Goal: Task Accomplishment & Management: Complete application form

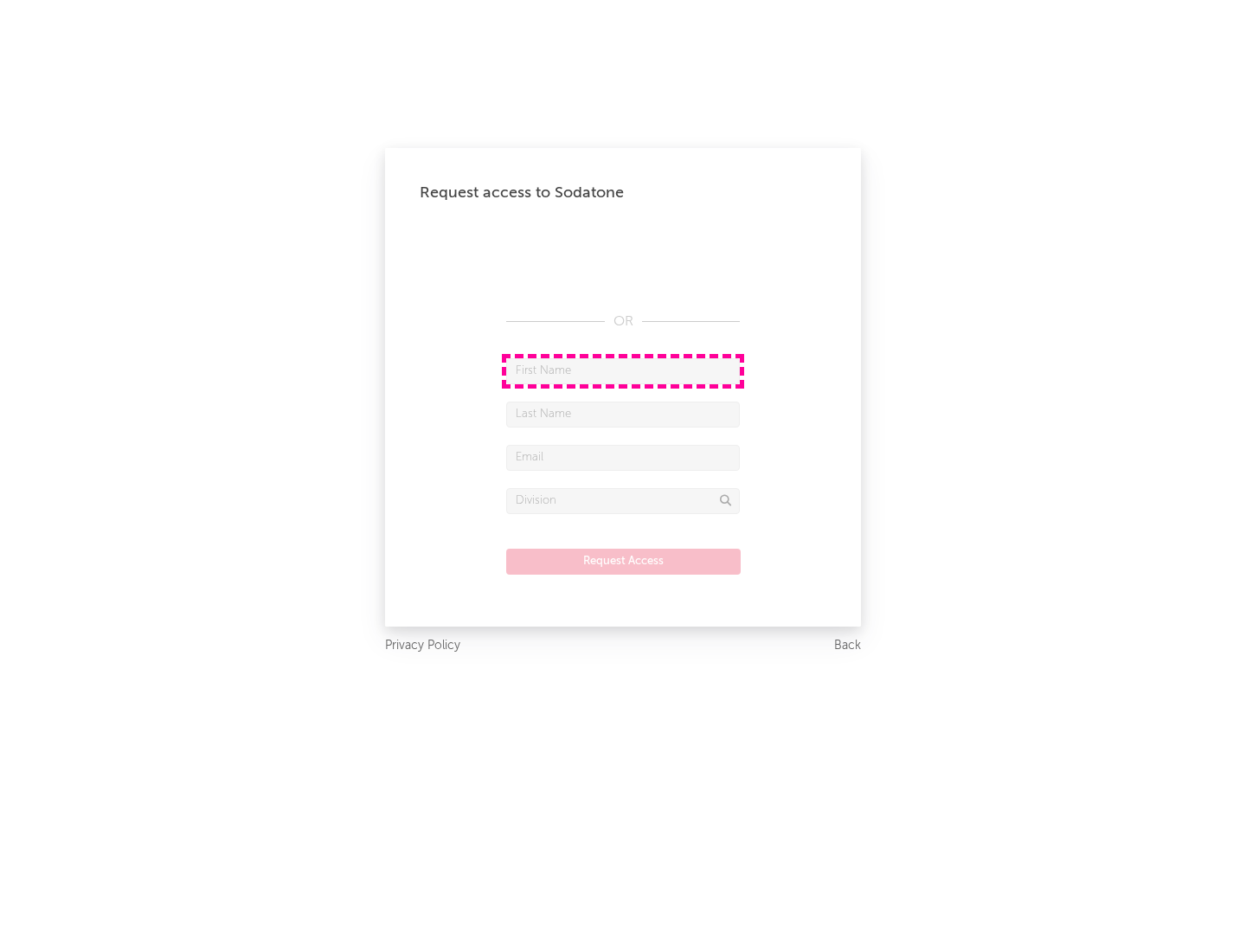
click at [623, 371] on input "text" at bounding box center [623, 371] width 234 height 26
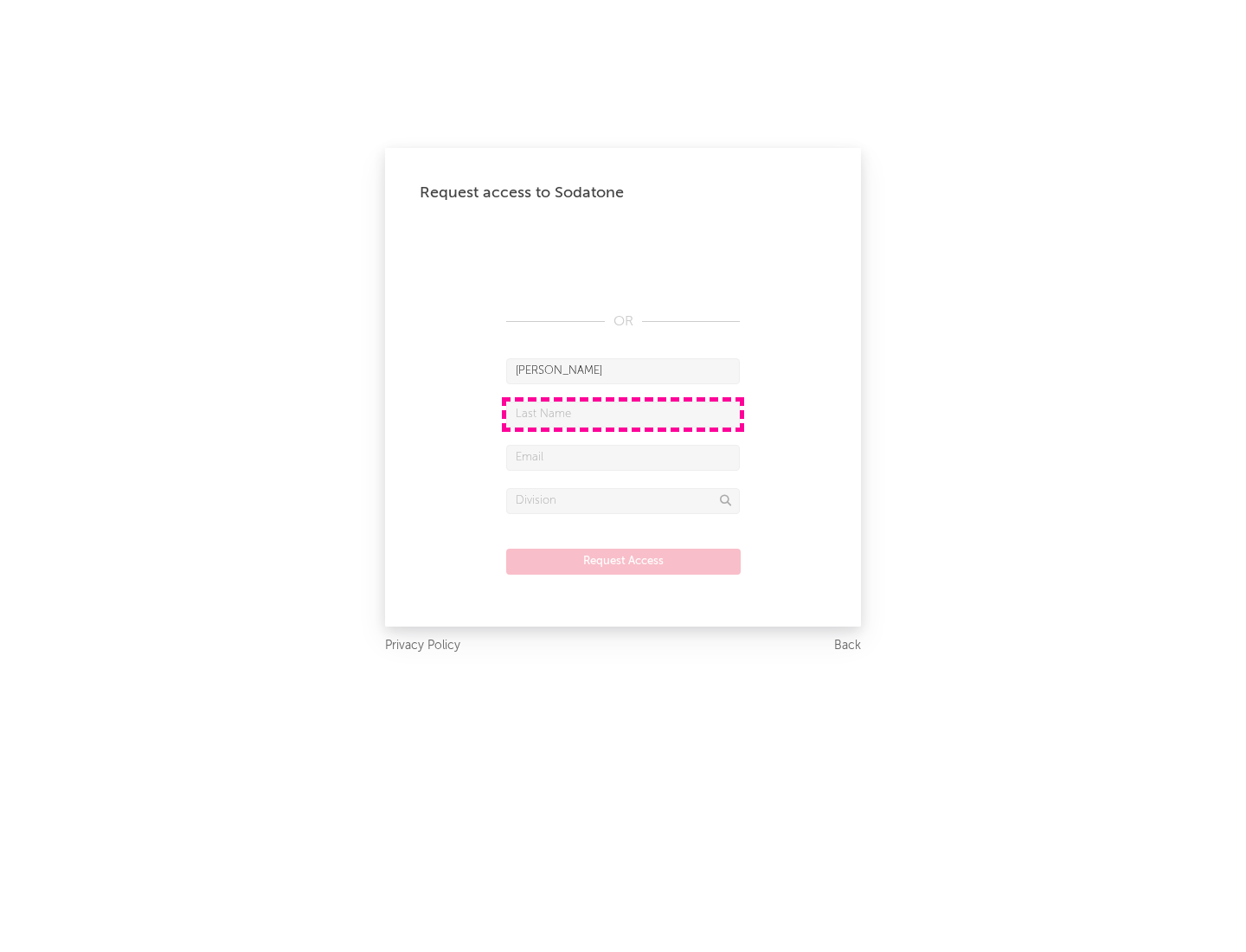
type input "[PERSON_NAME]"
click at [623, 414] on input "text" at bounding box center [623, 415] width 234 height 26
type input "[PERSON_NAME]"
click at [623, 457] on input "text" at bounding box center [623, 457] width 234 height 26
type input "[EMAIL_ADDRESS][DOMAIN_NAME]"
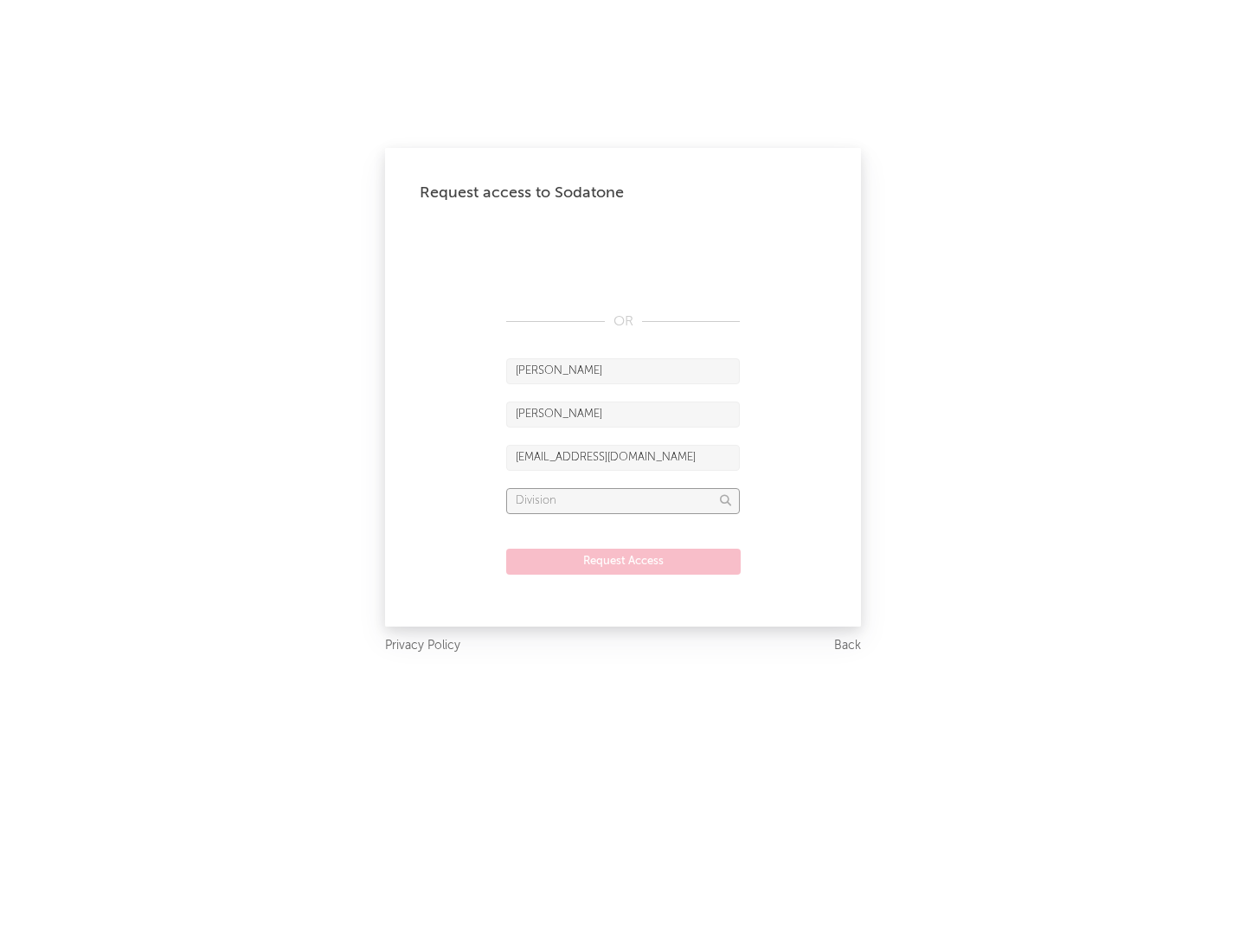
click at [623, 500] on input "text" at bounding box center [623, 501] width 234 height 26
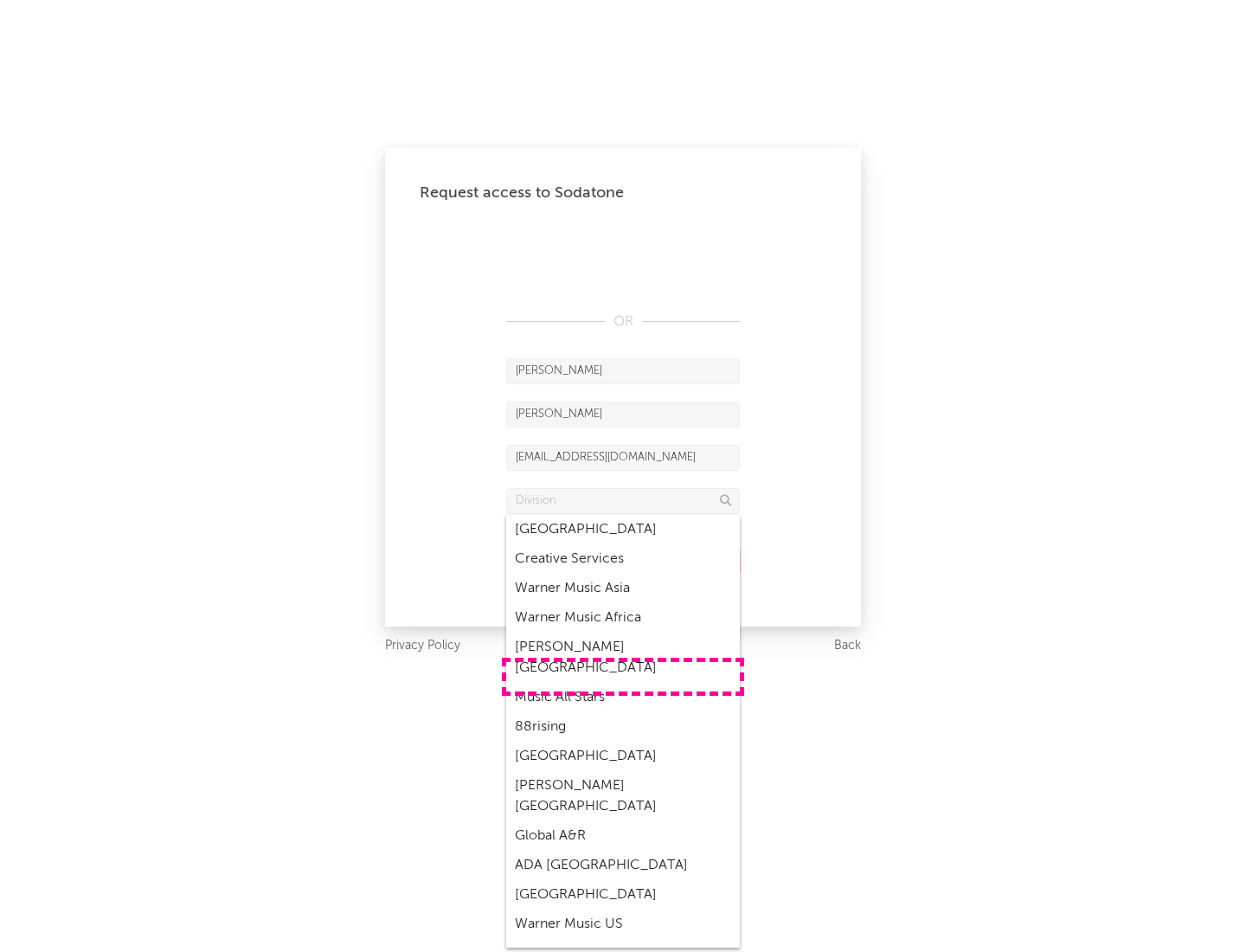
click at [623, 683] on div "Music All Stars" at bounding box center [623, 698] width 234 height 29
type input "Music All Stars"
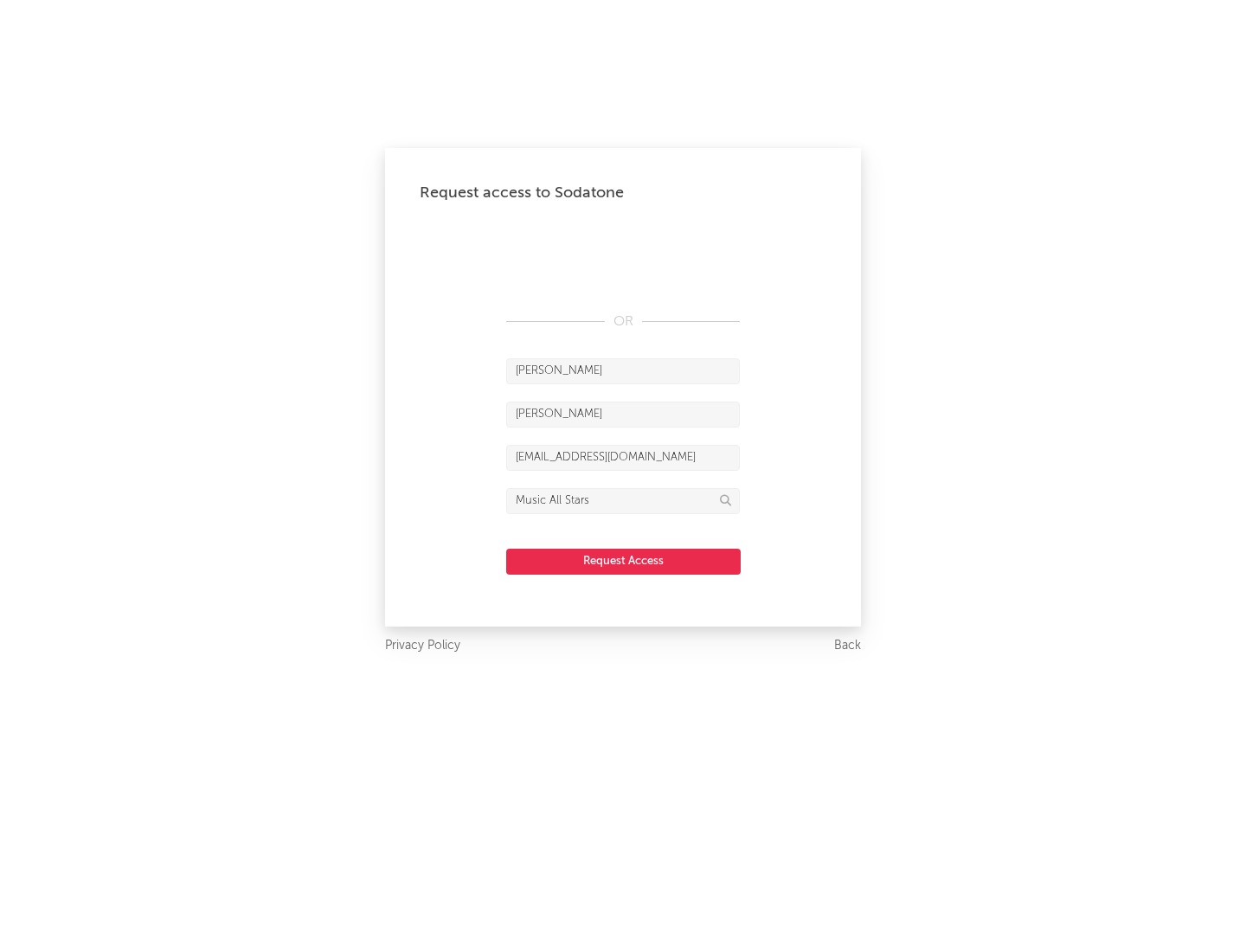
click at [623, 561] on button "Request Access" at bounding box center [624, 561] width 235 height 26
